Goal: Navigation & Orientation: Understand site structure

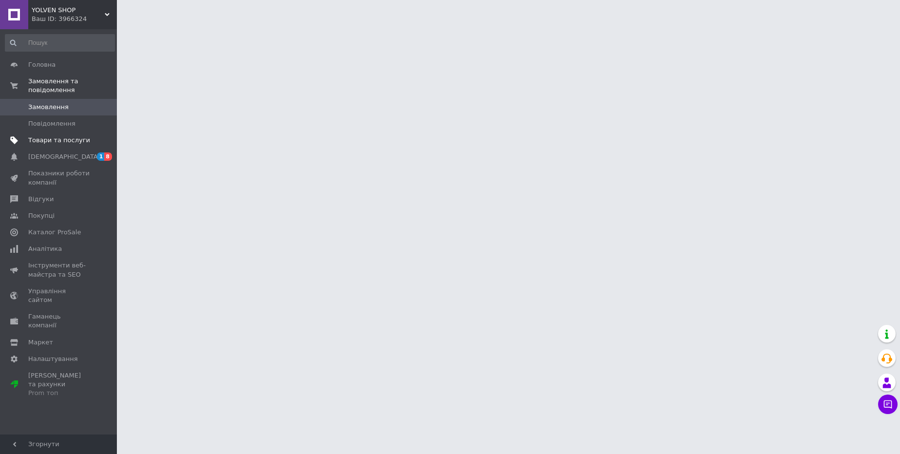
click at [30, 143] on span "Товари та послуги" at bounding box center [59, 140] width 62 height 9
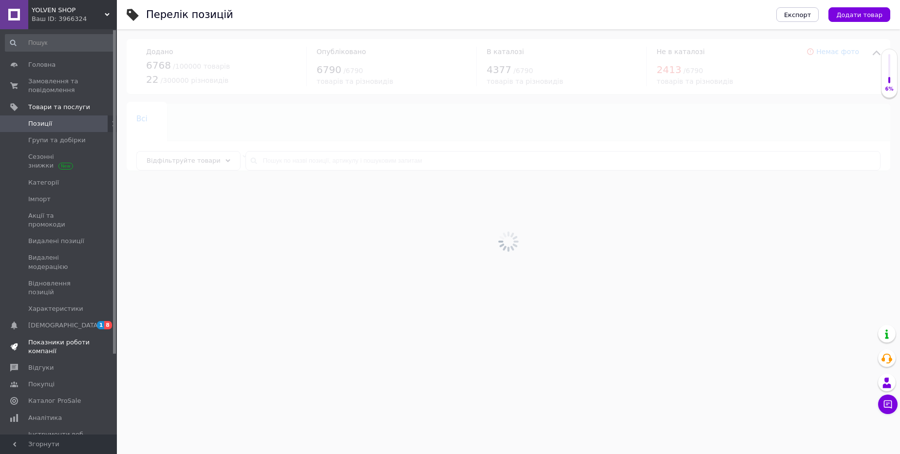
click at [46, 338] on span "Показники роботи компанії" at bounding box center [59, 347] width 62 height 18
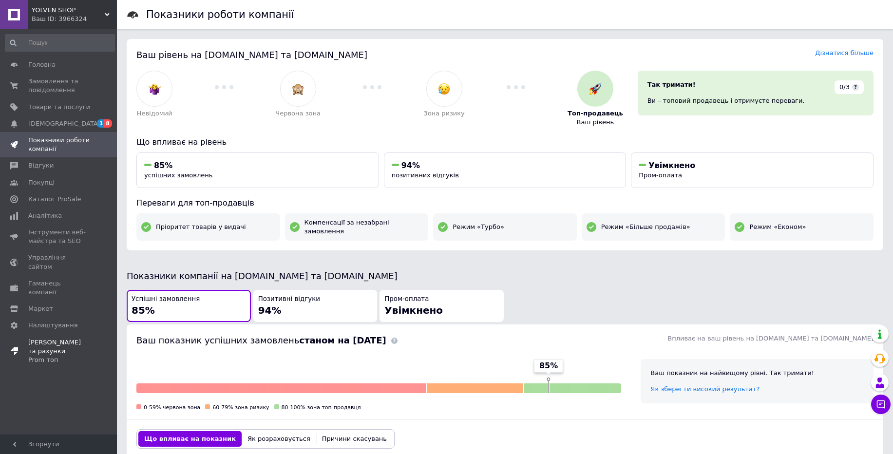
click at [30, 338] on span "[PERSON_NAME] та рахунки Prom топ" at bounding box center [59, 351] width 62 height 27
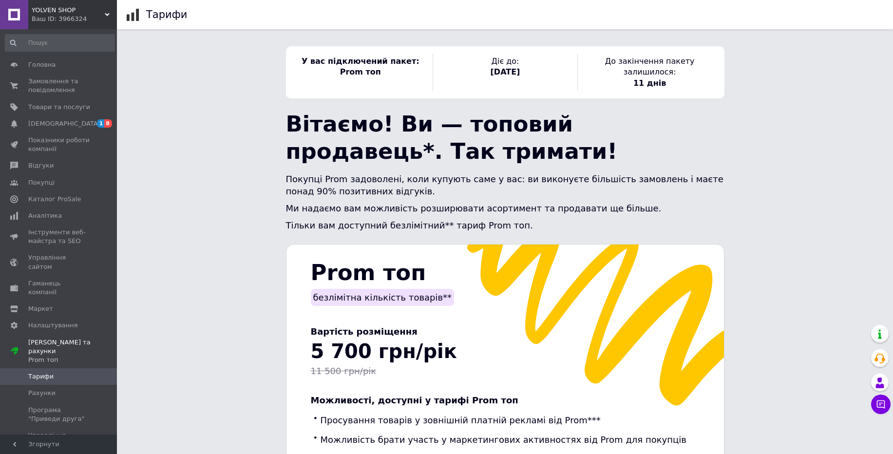
click at [56, 17] on div "Ваш ID: 3966324" at bounding box center [74, 19] width 85 height 9
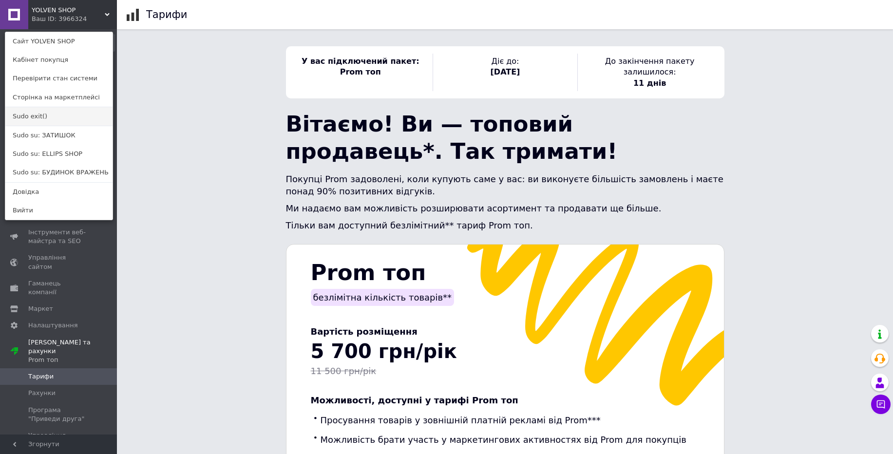
click at [38, 116] on link "Sudo exit()" at bounding box center [58, 116] width 107 height 19
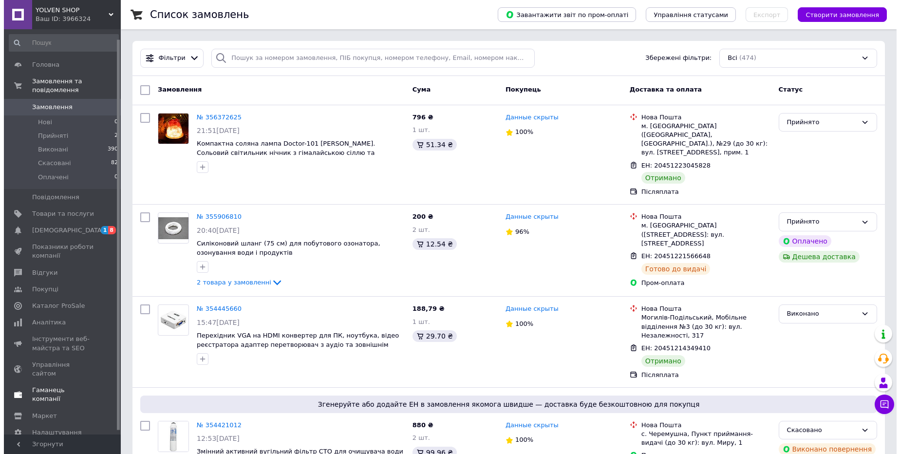
scroll to position [14, 0]
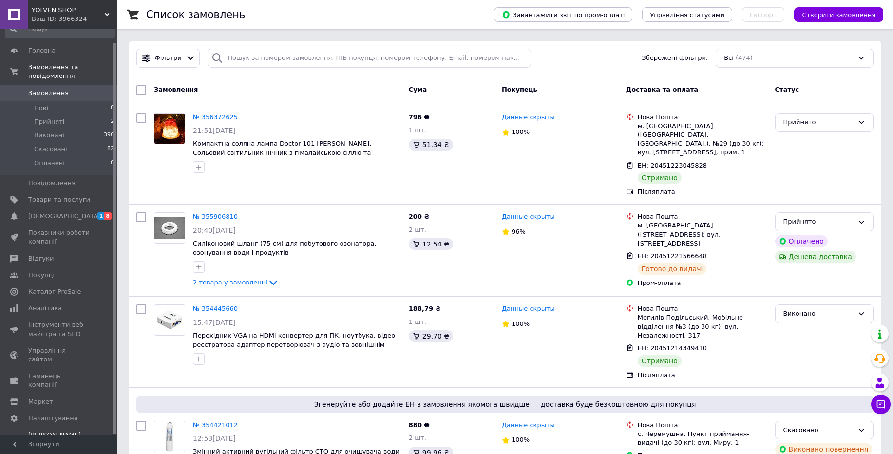
click at [44, 448] on div "Prom топ" at bounding box center [59, 452] width 62 height 9
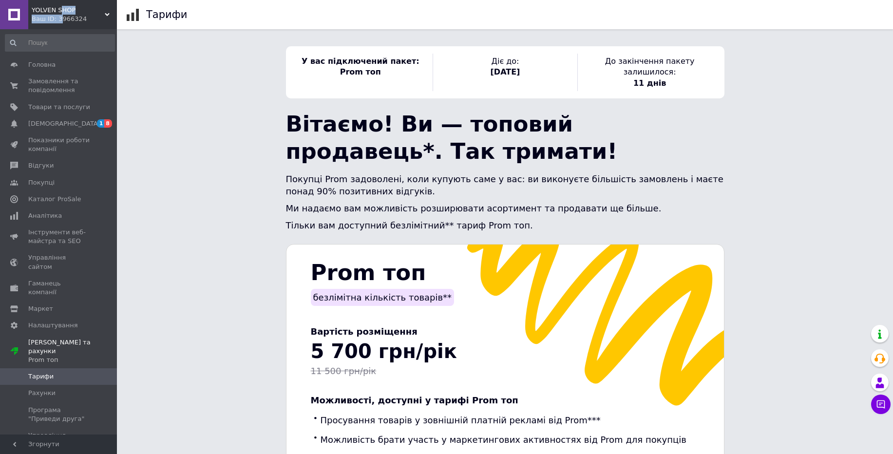
click at [59, 14] on div "YOLVEN SHOP Ваш ID: 3966324" at bounding box center [72, 14] width 89 height 29
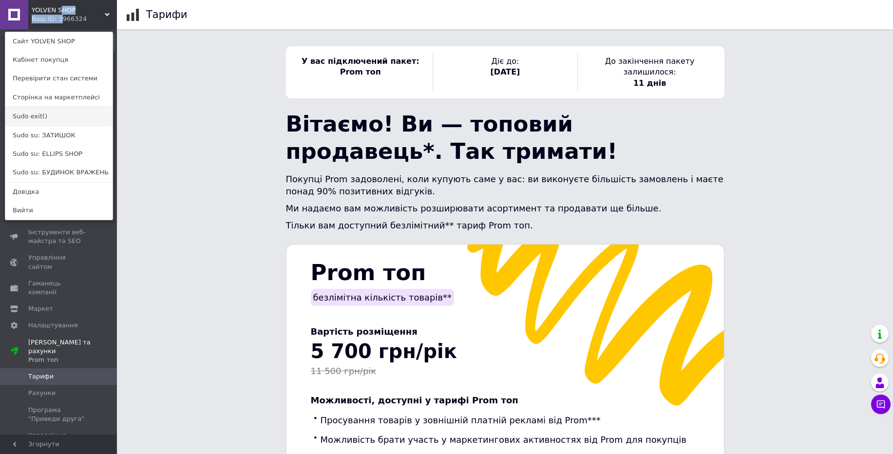
click at [34, 118] on link "Sudo exit()" at bounding box center [58, 116] width 107 height 19
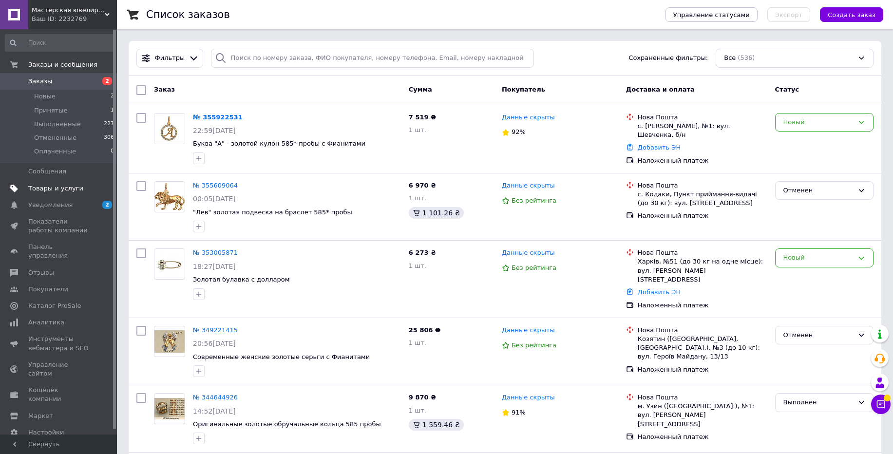
click at [48, 191] on span "Товары и услуги" at bounding box center [55, 188] width 55 height 9
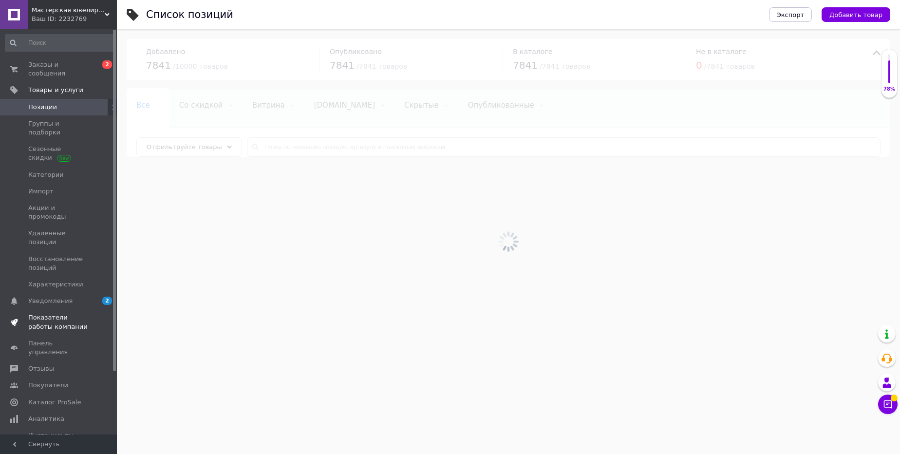
click at [47, 313] on span "Показатели работы компании" at bounding box center [59, 322] width 62 height 18
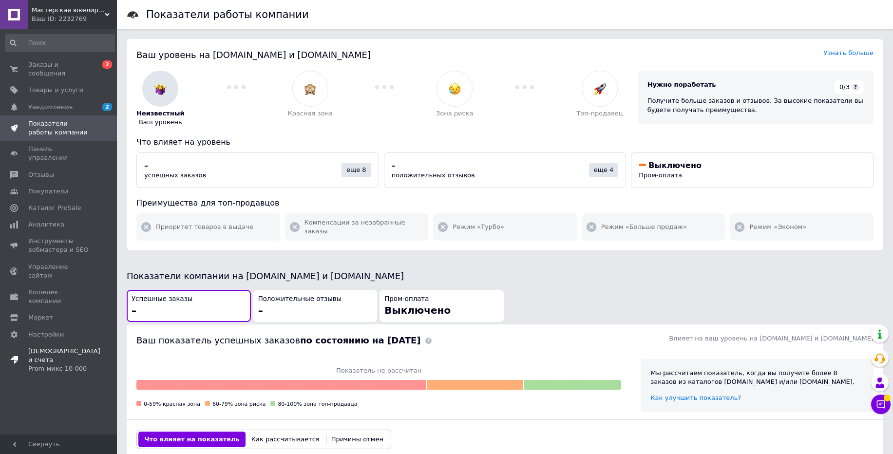
click at [61, 347] on span "Тарифы и счета Prom микс 10 000" at bounding box center [64, 360] width 72 height 27
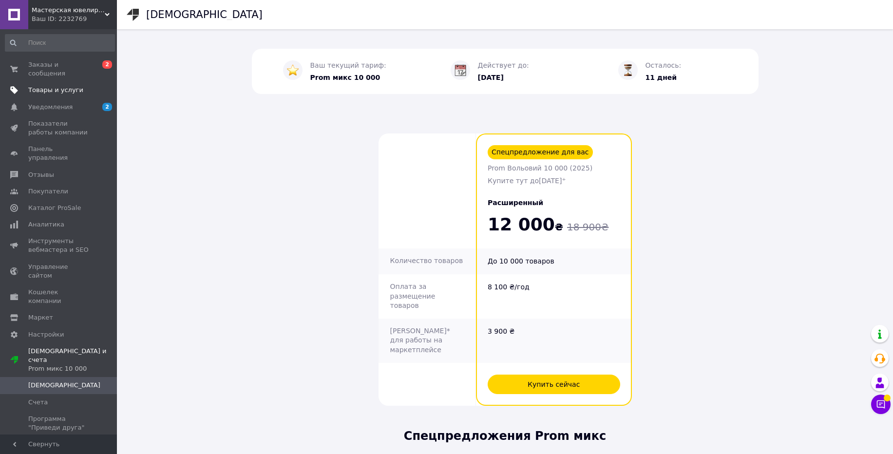
click at [65, 92] on span "Товары и услуги" at bounding box center [55, 90] width 55 height 9
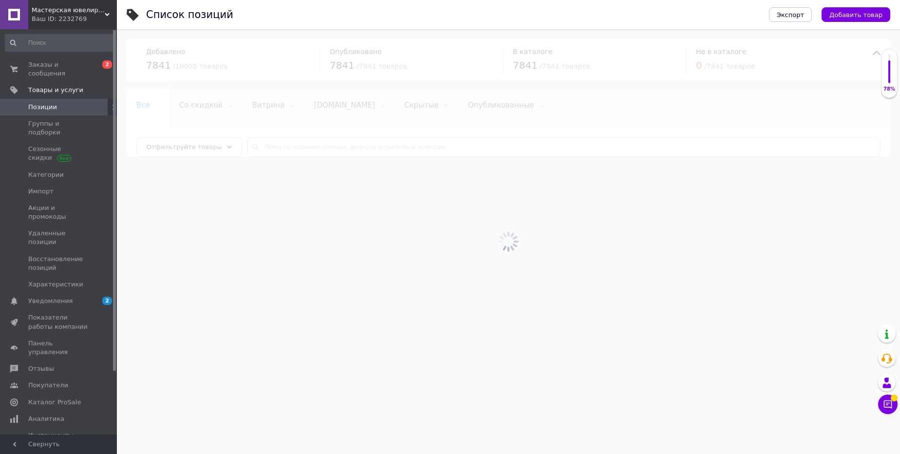
click at [91, 10] on span "Мастерская ювелирных украшений «GOLD-585»" at bounding box center [68, 10] width 73 height 9
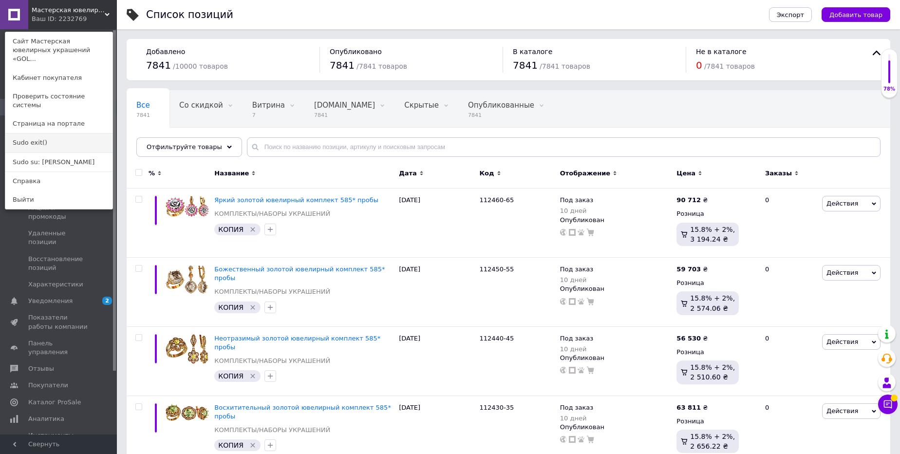
click at [34, 133] on link "Sudo exit()" at bounding box center [58, 142] width 107 height 19
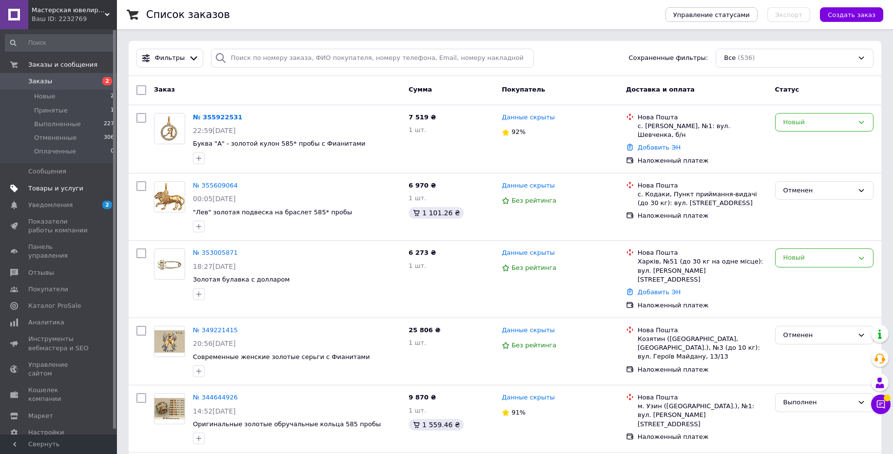
click at [46, 190] on span "Товары и услуги" at bounding box center [55, 188] width 55 height 9
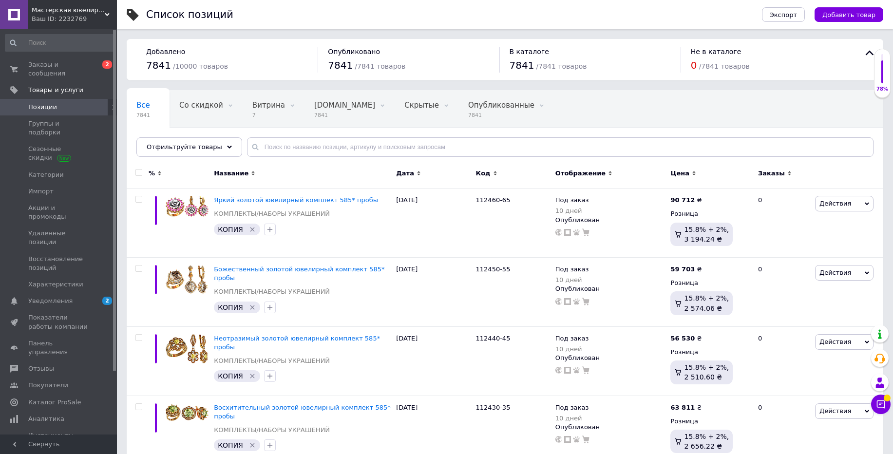
click at [75, 17] on div "Ваш ID: 2232769" at bounding box center [74, 19] width 85 height 9
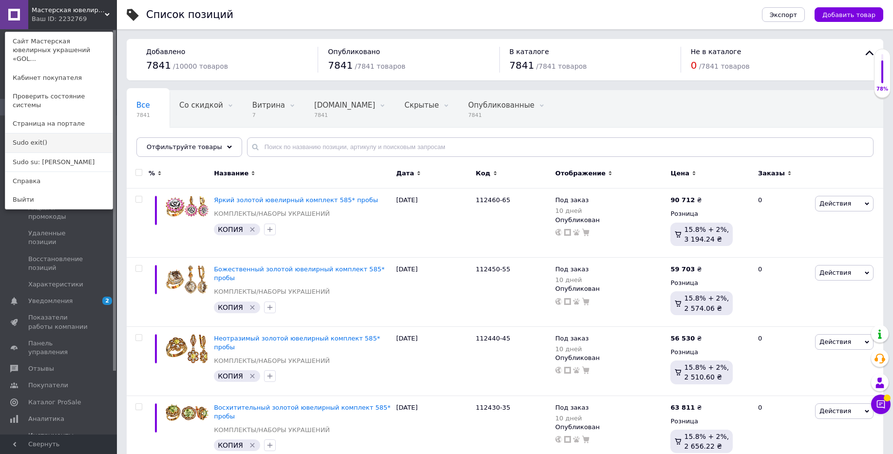
click at [33, 133] on link "Sudo exit()" at bounding box center [58, 142] width 107 height 19
